Goal: Information Seeking & Learning: Learn about a topic

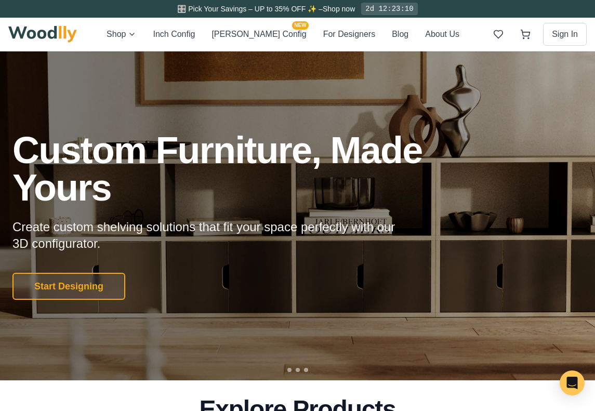
click at [336, 12] on link "Shop now" at bounding box center [339, 9] width 32 height 8
click at [331, 38] on button "For Designers" at bounding box center [349, 35] width 52 height 14
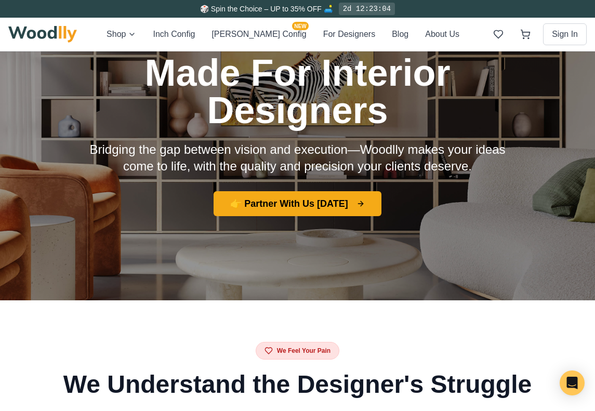
scroll to position [88, 0]
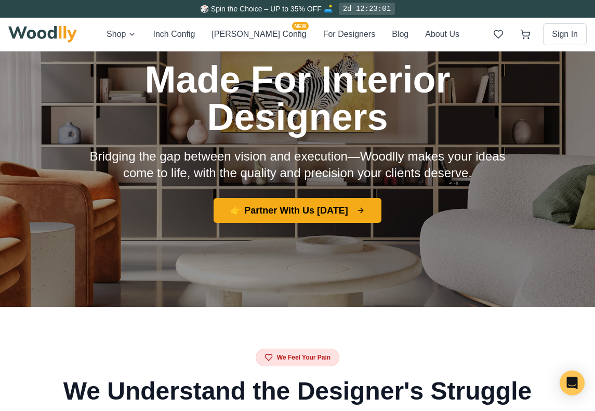
click at [531, 244] on div "For Interior Designers Made For Interior Designers Bridging the gap between vis…" at bounding box center [297, 101] width 595 height 411
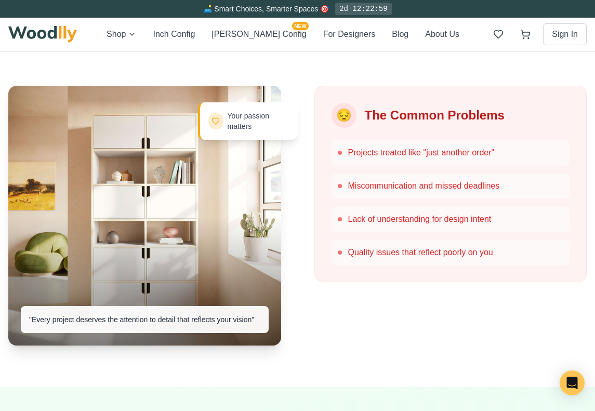
scroll to position [518, 0]
